Goal: Information Seeking & Learning: Learn about a topic

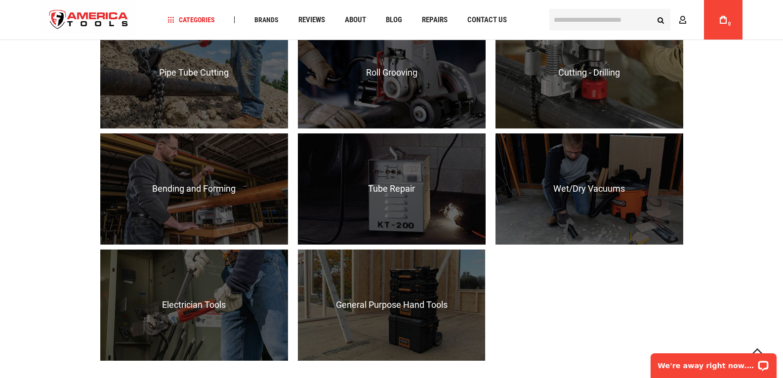
scroll to position [952, 0]
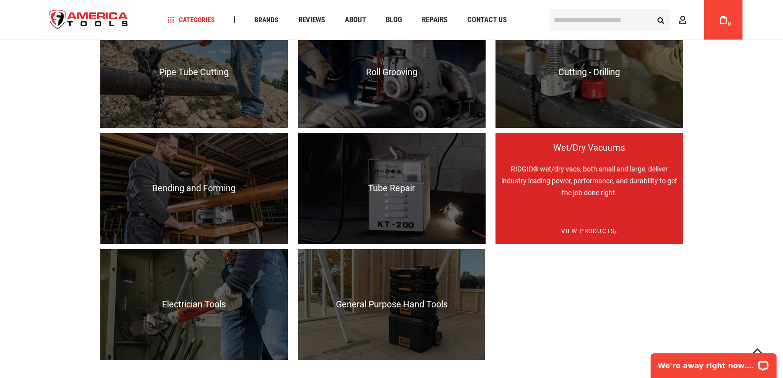
click at [604, 207] on p "RIDGID® wet/dry vacs, both small and large, deliver industry leading power, per…" at bounding box center [589, 212] width 188 height 111
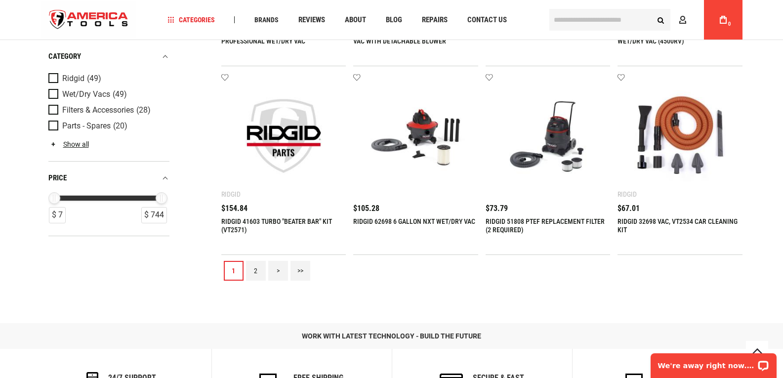
scroll to position [1110, 0]
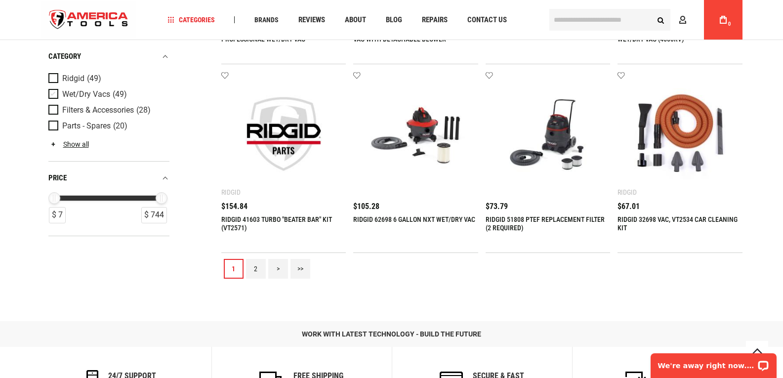
click at [62, 94] on span "Wet/Dry Vacs" at bounding box center [86, 94] width 48 height 9
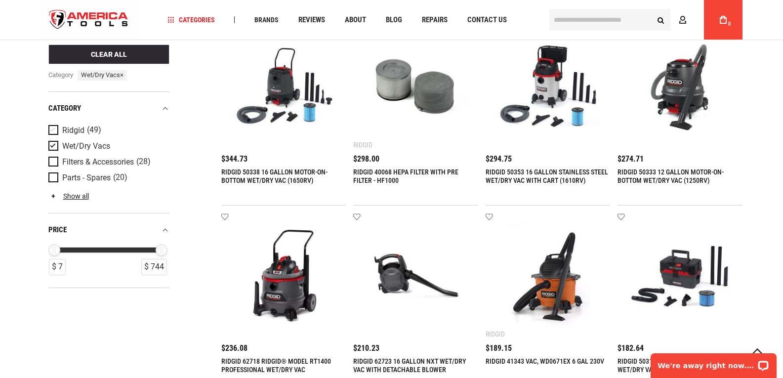
scroll to position [779, 0]
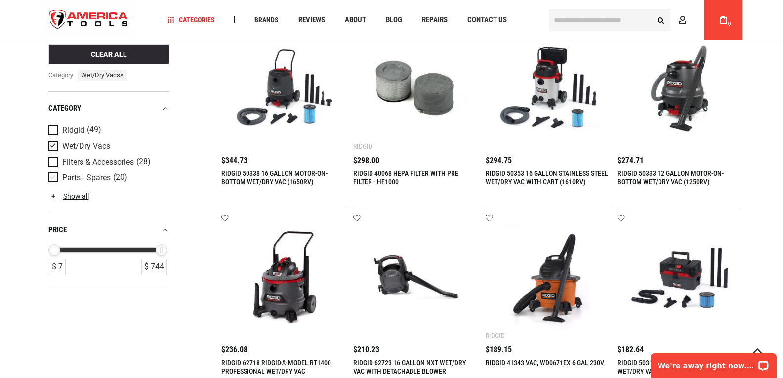
click at [51, 178] on span "Product Filters" at bounding box center [55, 177] width 14 height 11
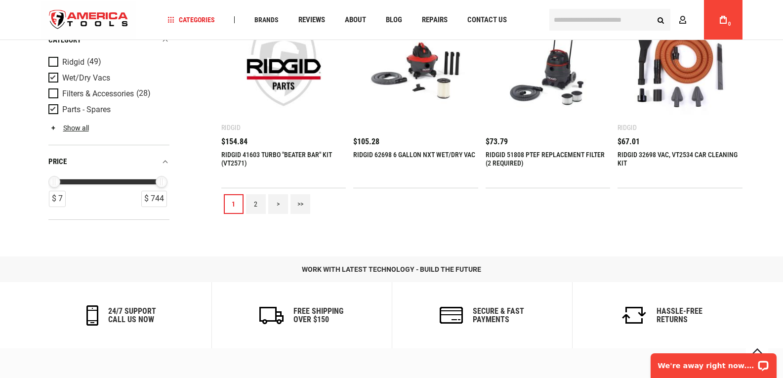
scroll to position [1173, 0]
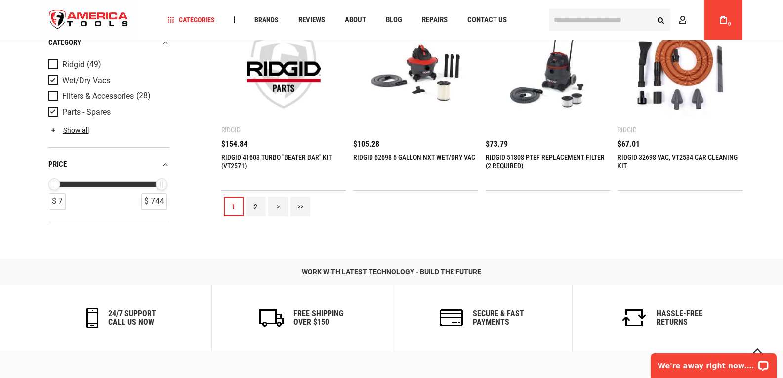
click at [254, 216] on link "2" at bounding box center [256, 206] width 20 height 20
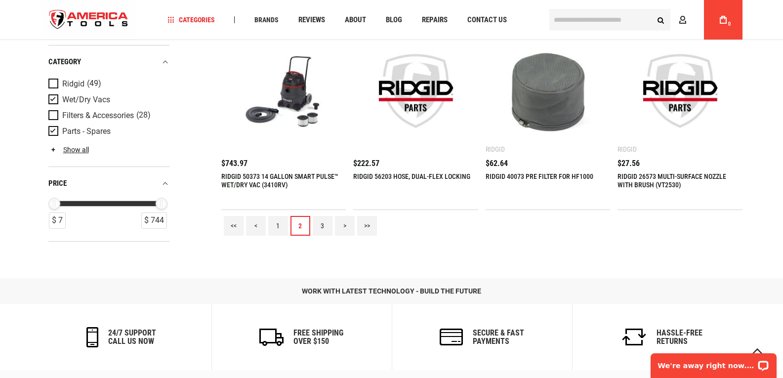
scroll to position [1156, 0]
